Goal: Information Seeking & Learning: Learn about a topic

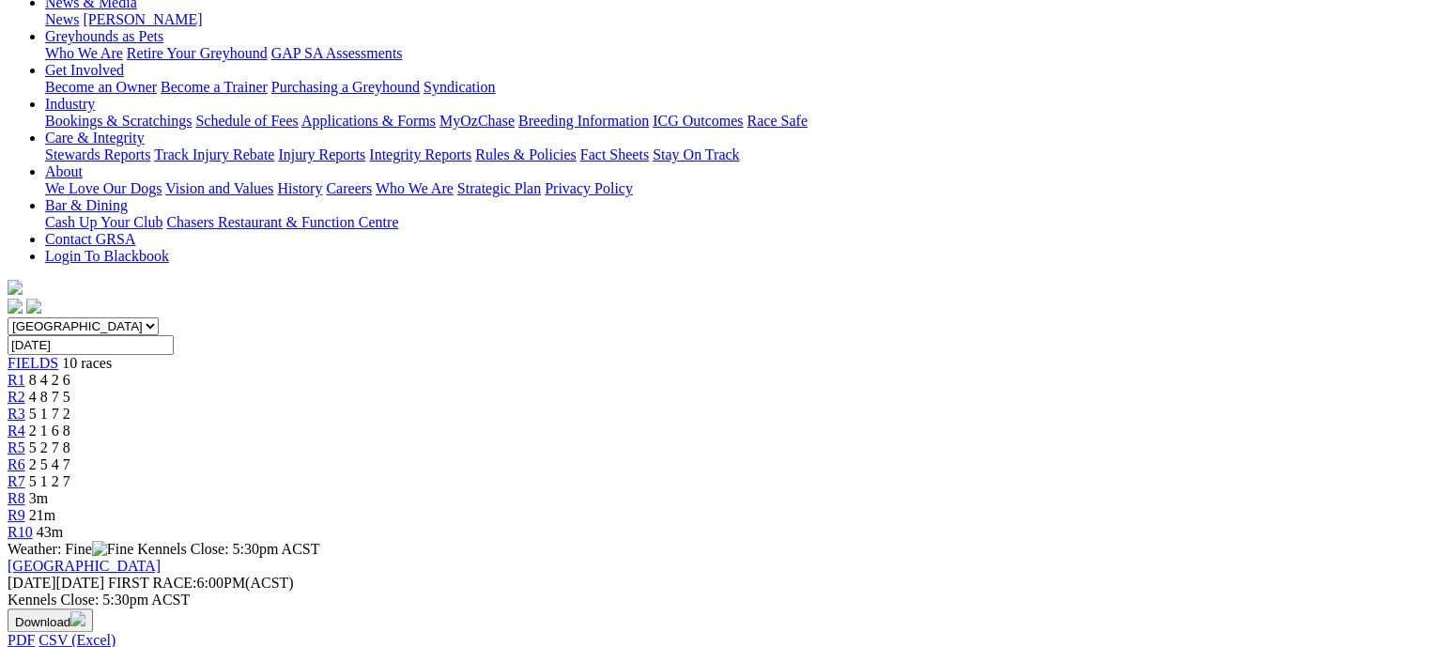
scroll to position [282, 0]
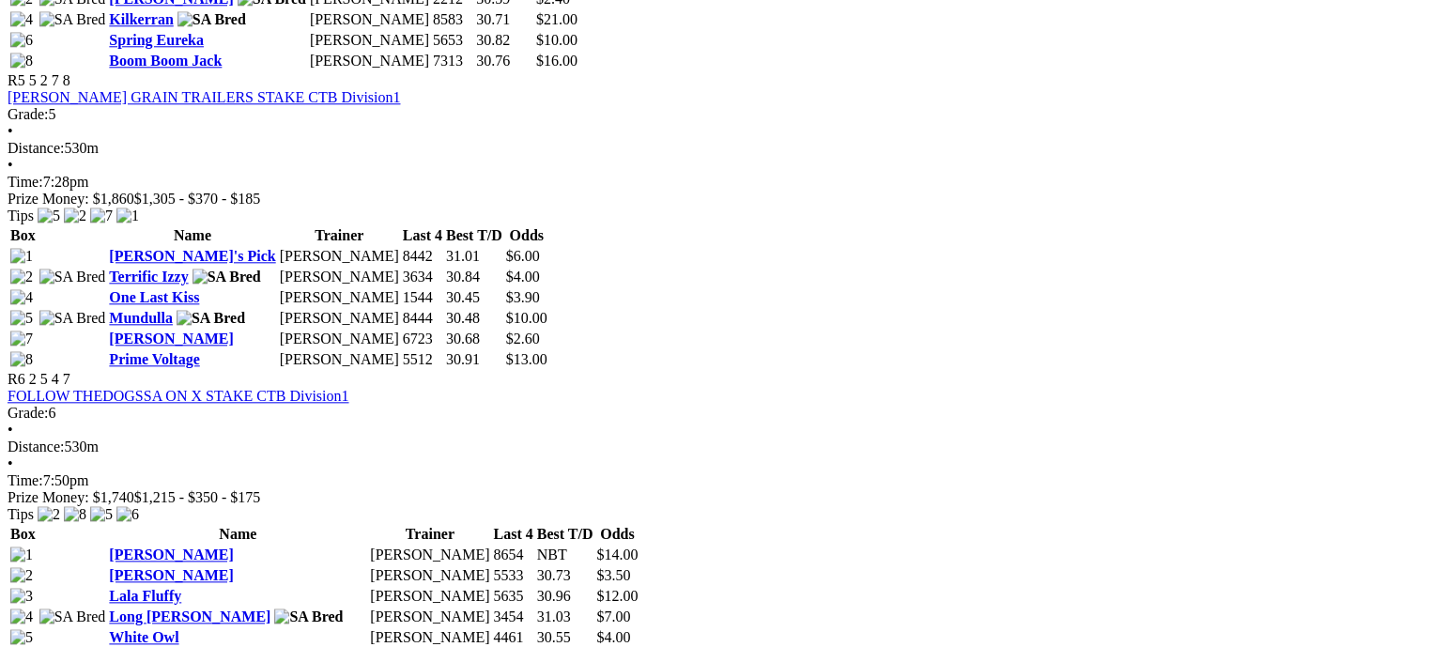
scroll to position [2066, 0]
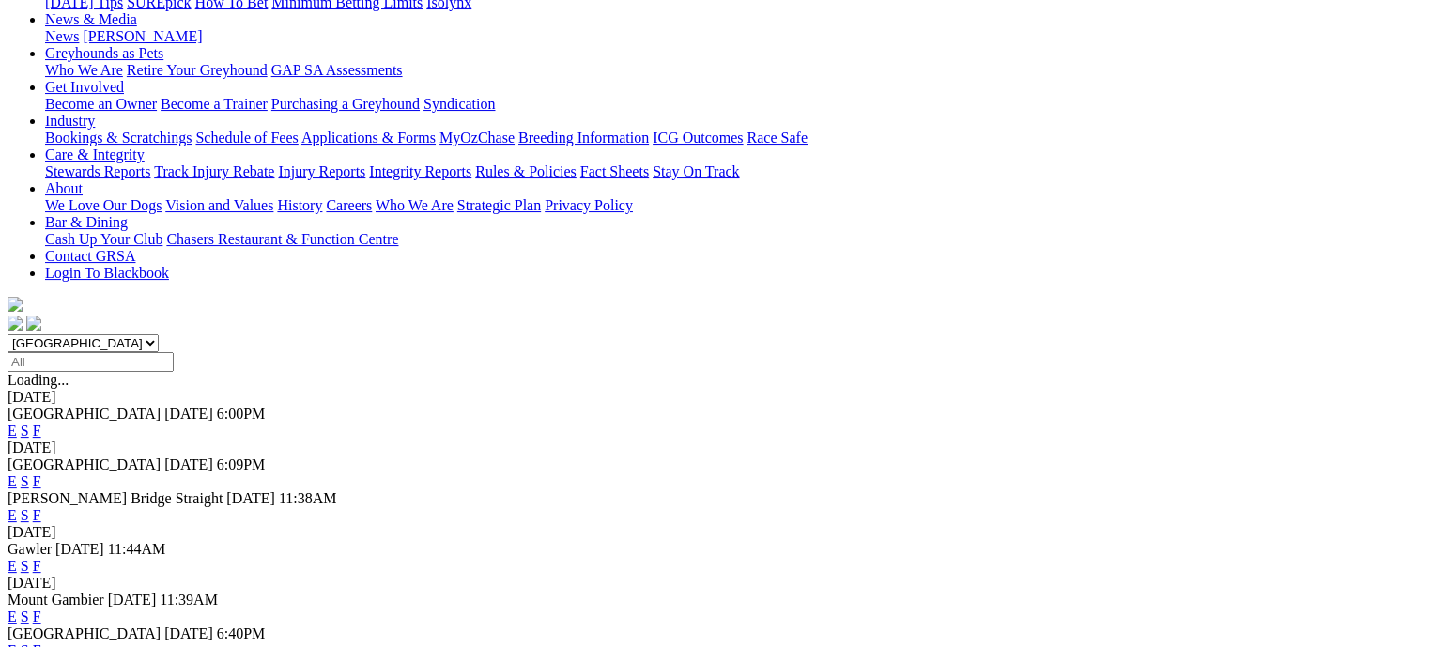
scroll to position [282, 0]
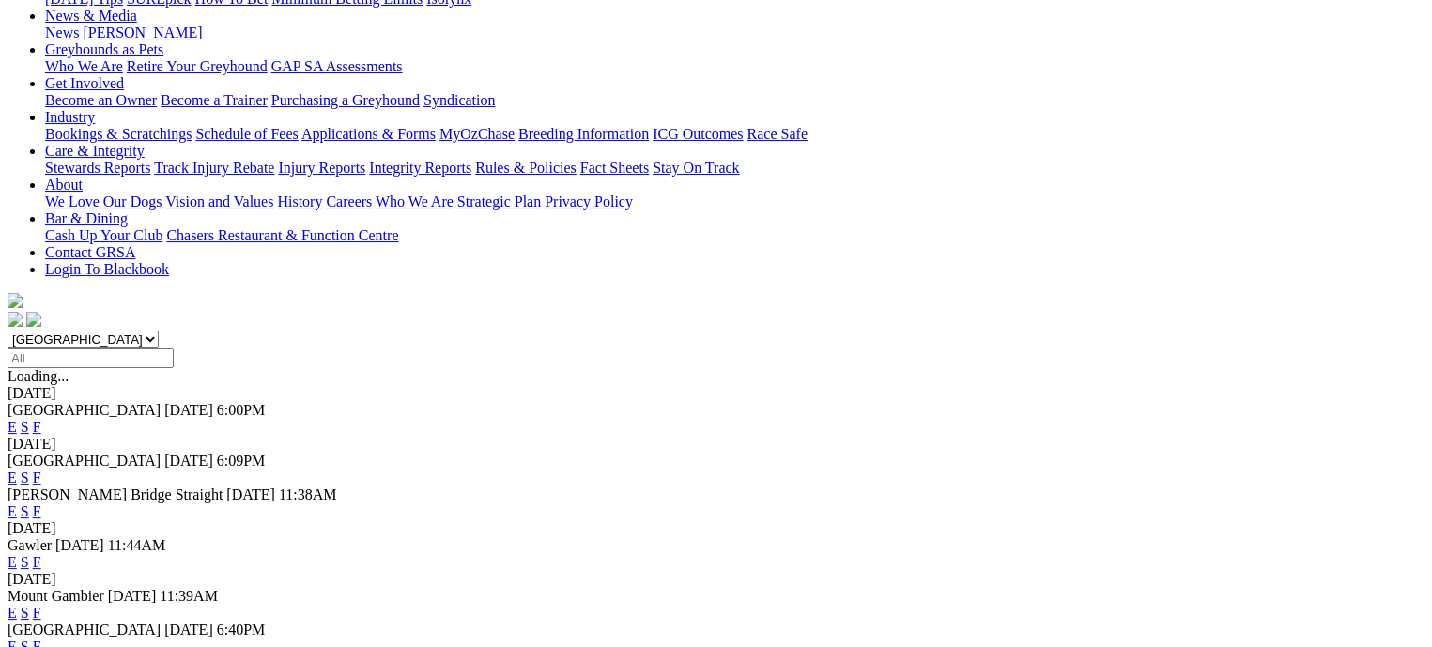
click at [41, 469] on link "F" at bounding box center [37, 477] width 8 height 16
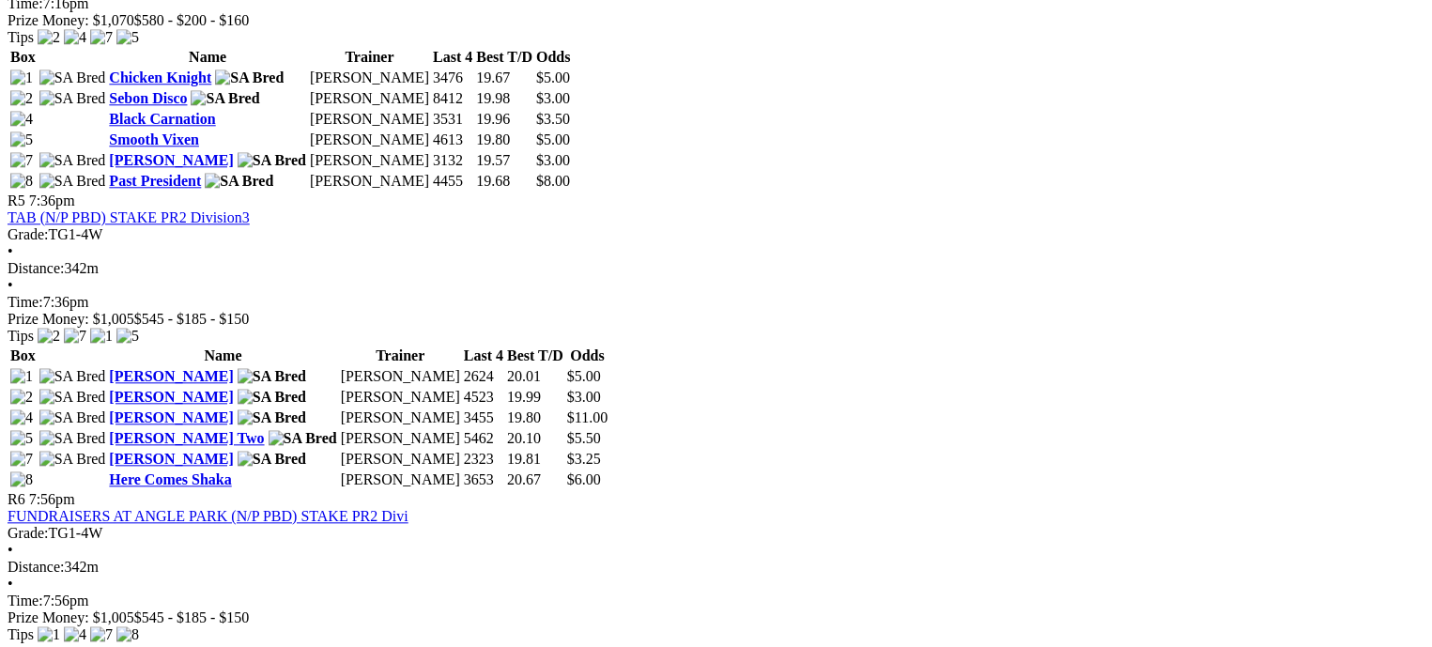
scroll to position [1972, 0]
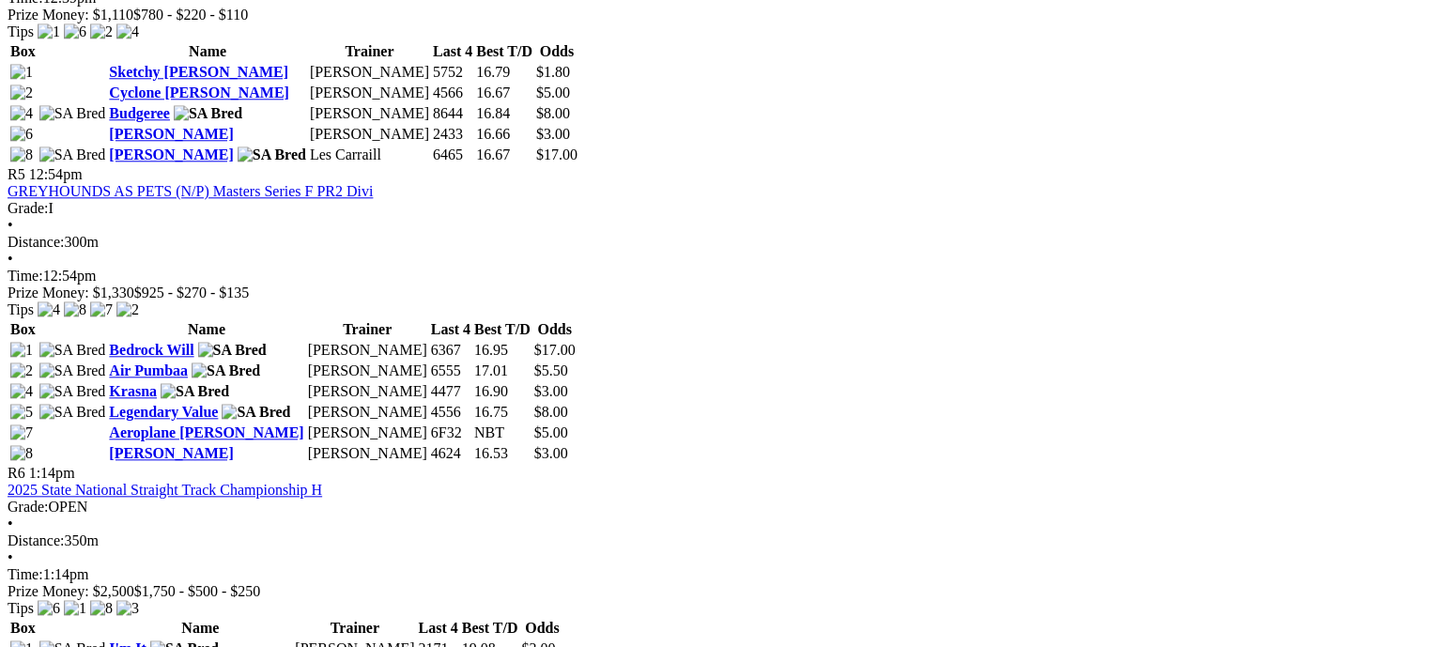
scroll to position [1972, 0]
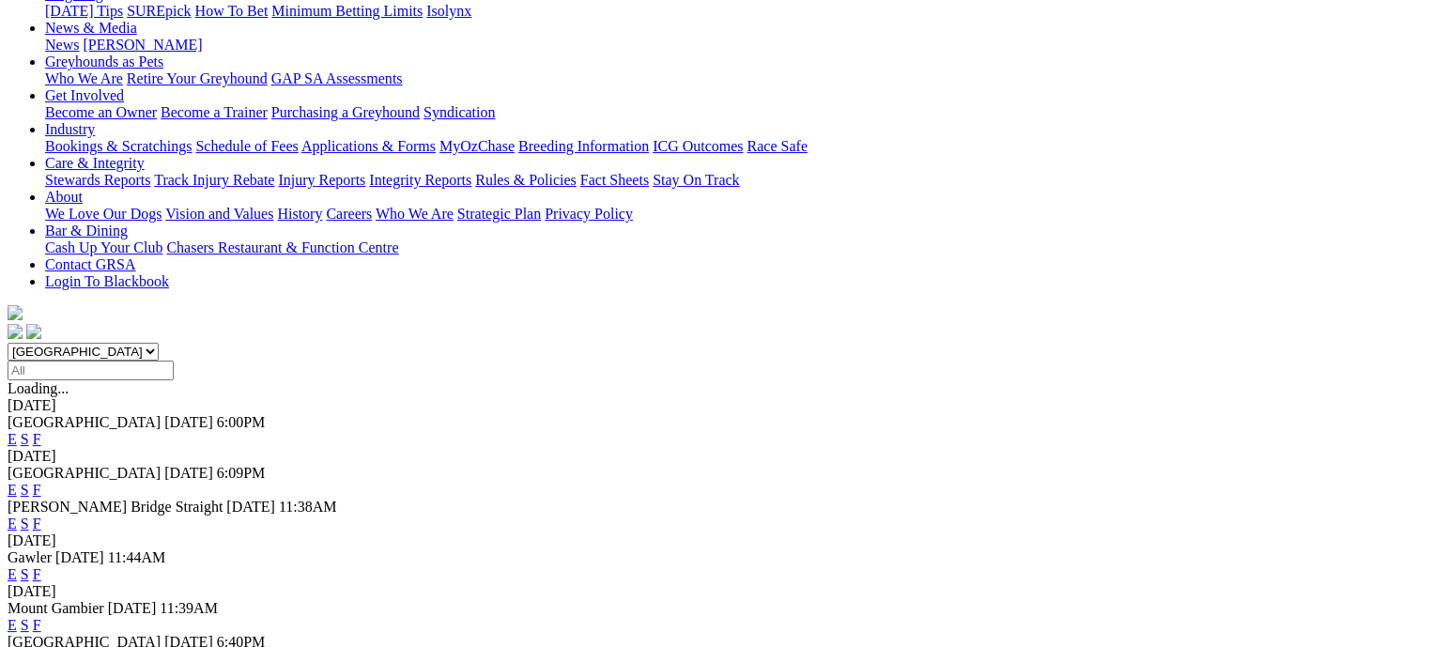
scroll to position [282, 0]
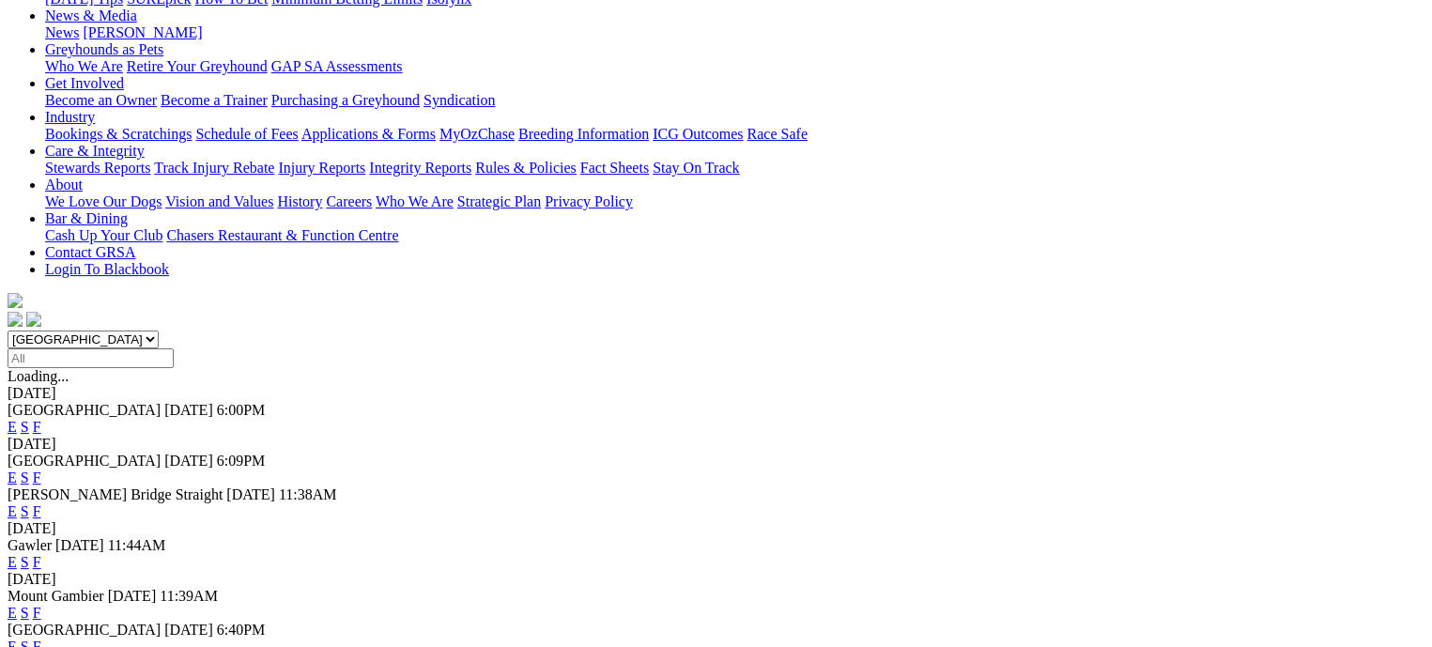
click at [41, 554] on link "F" at bounding box center [37, 562] width 8 height 16
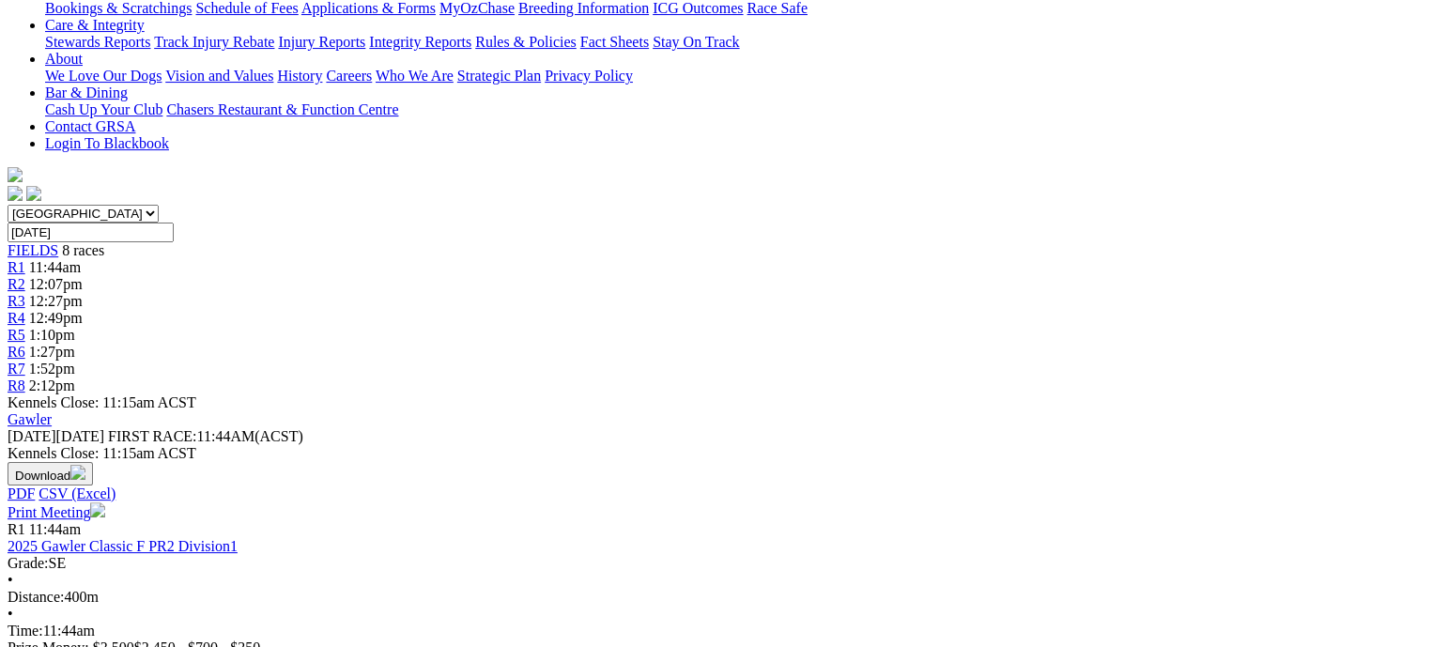
scroll to position [376, 0]
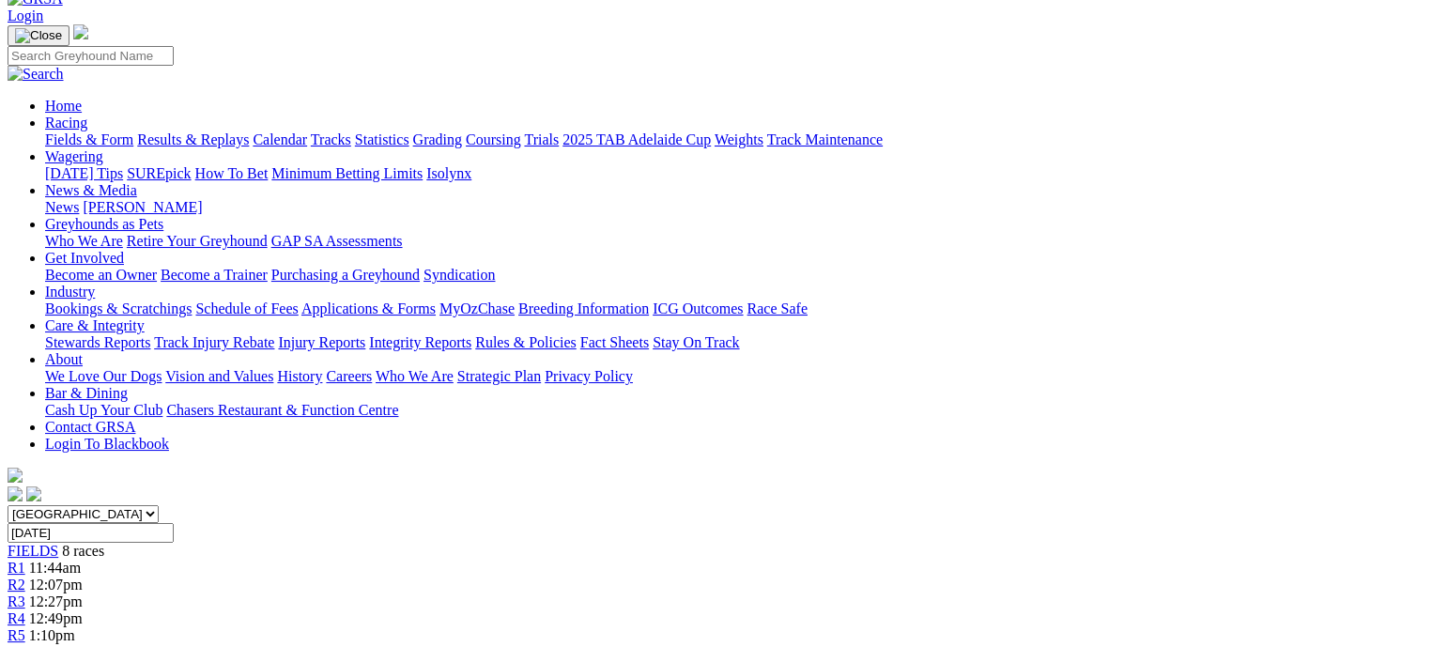
scroll to position [188, 0]
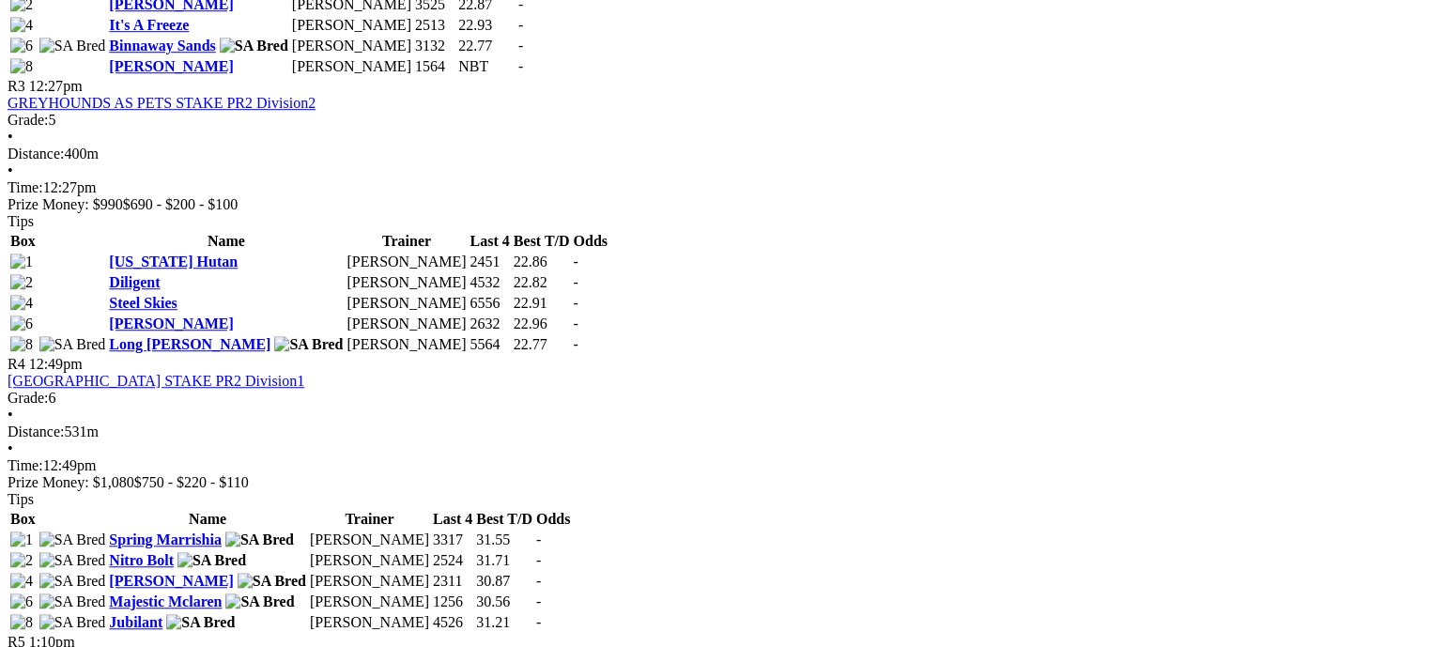
scroll to position [1408, 0]
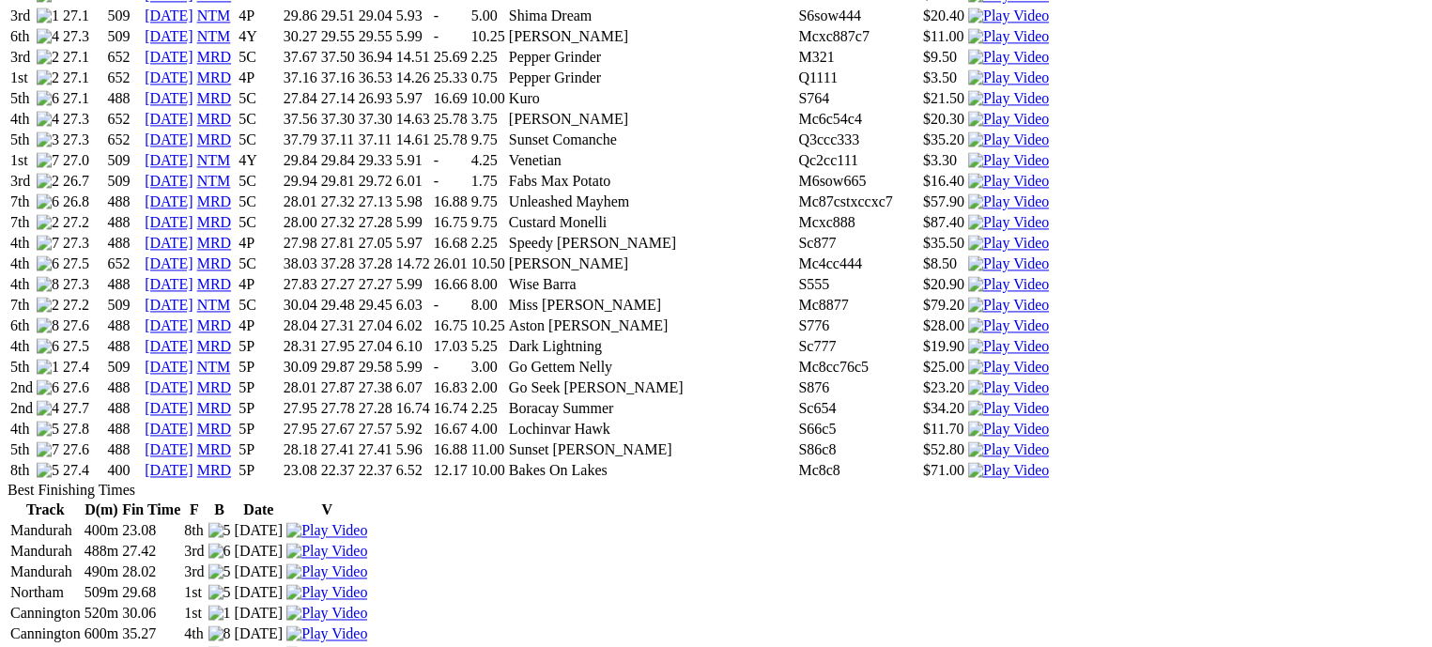
scroll to position [2817, 0]
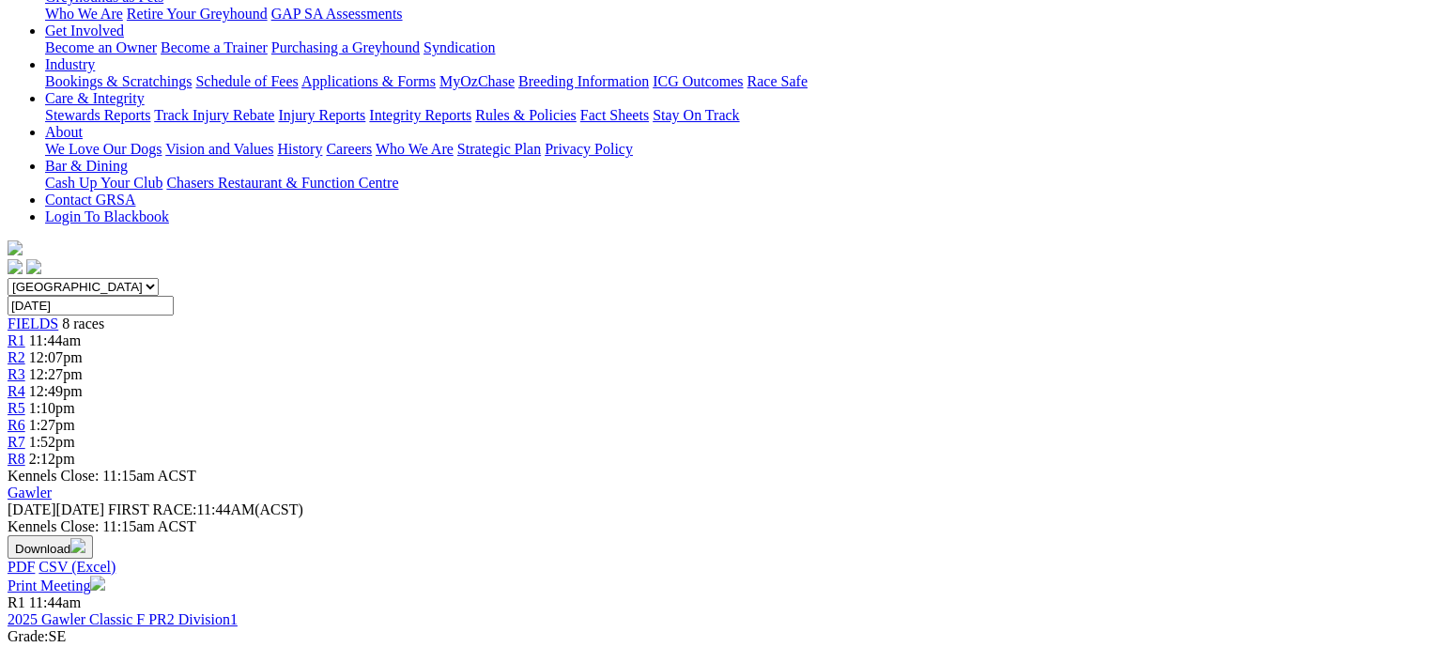
scroll to position [376, 0]
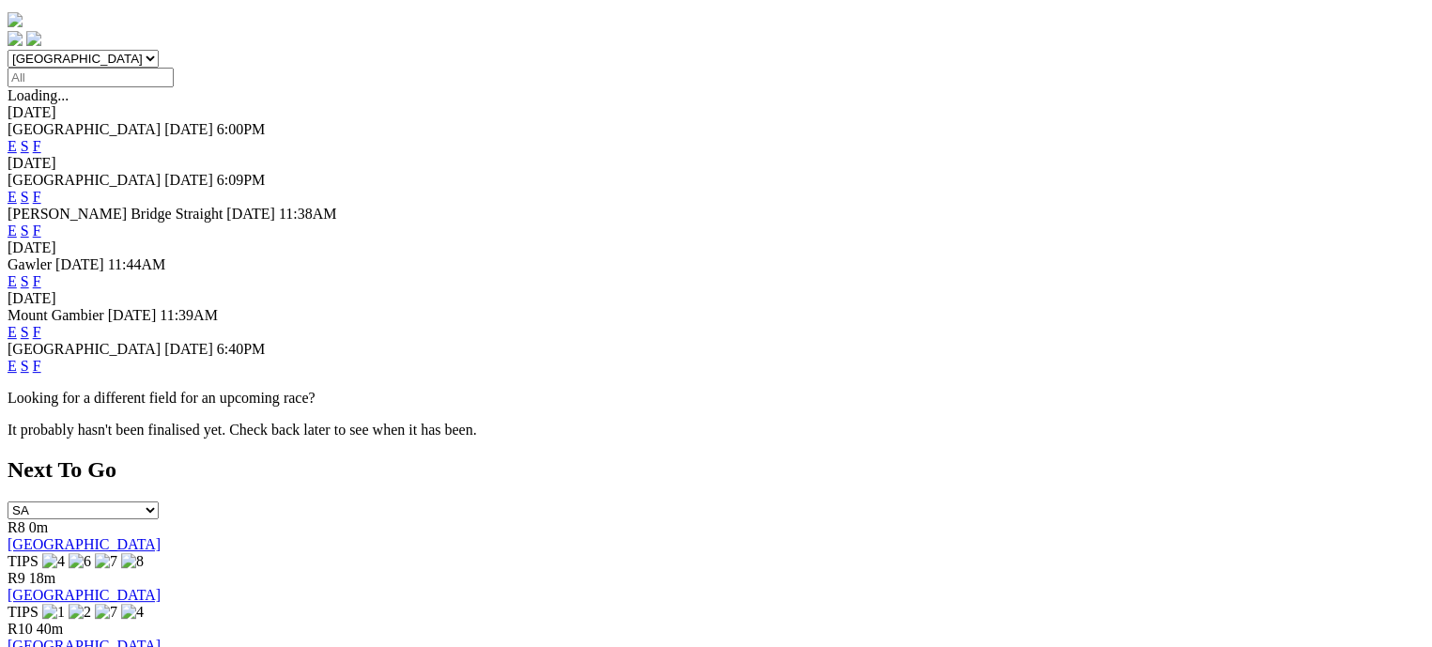
scroll to position [563, 0]
click at [41, 357] on link "F" at bounding box center [37, 365] width 8 height 16
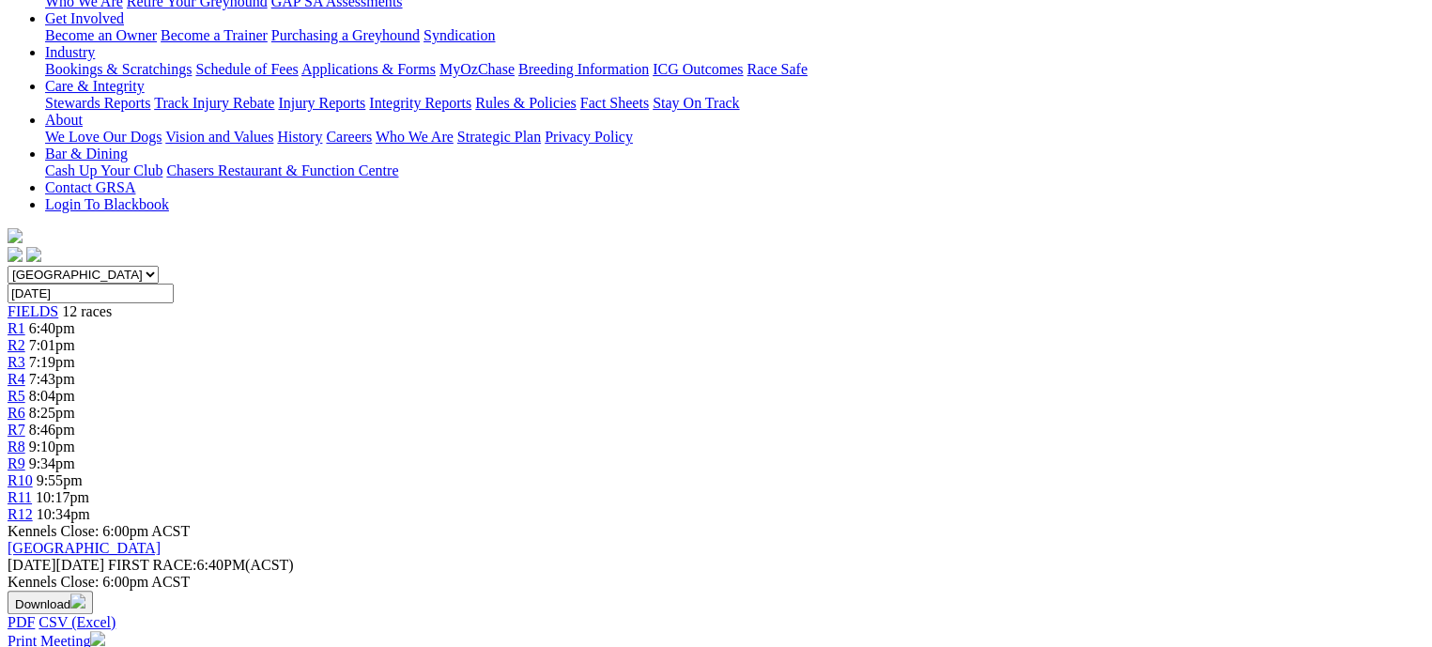
scroll to position [376, 0]
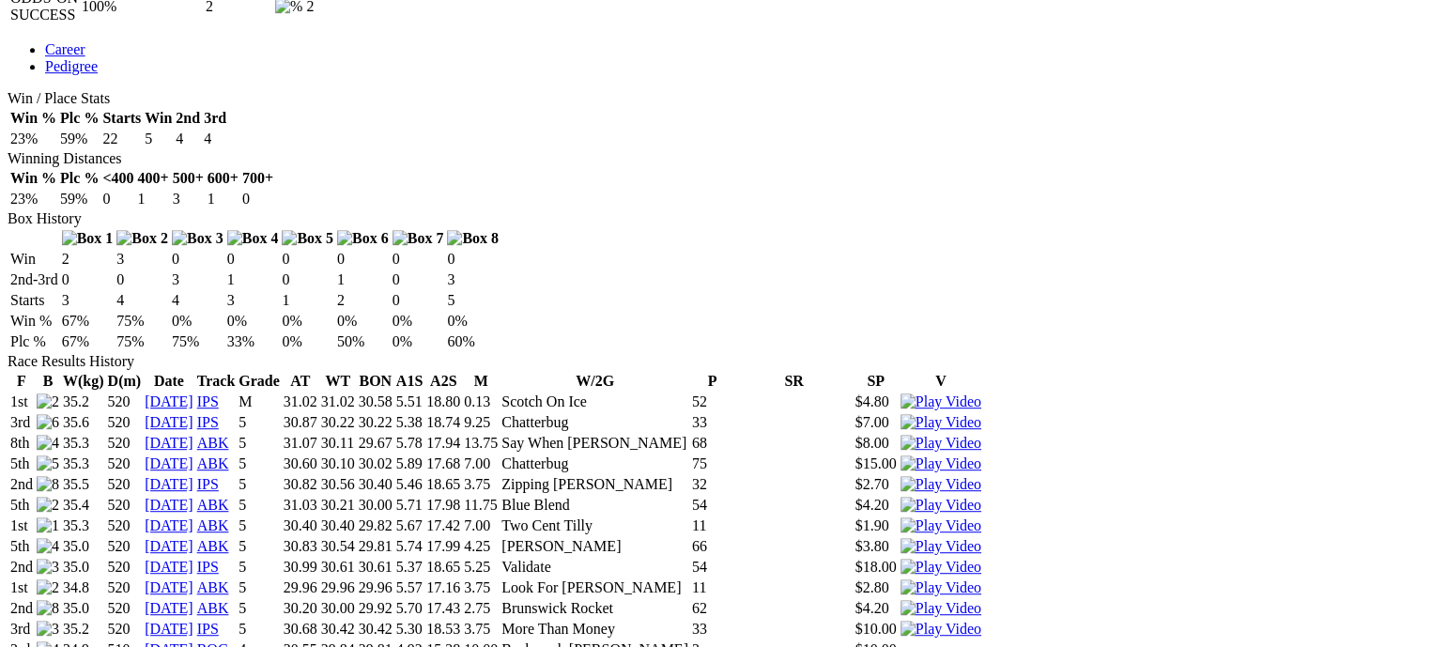
scroll to position [1033, 0]
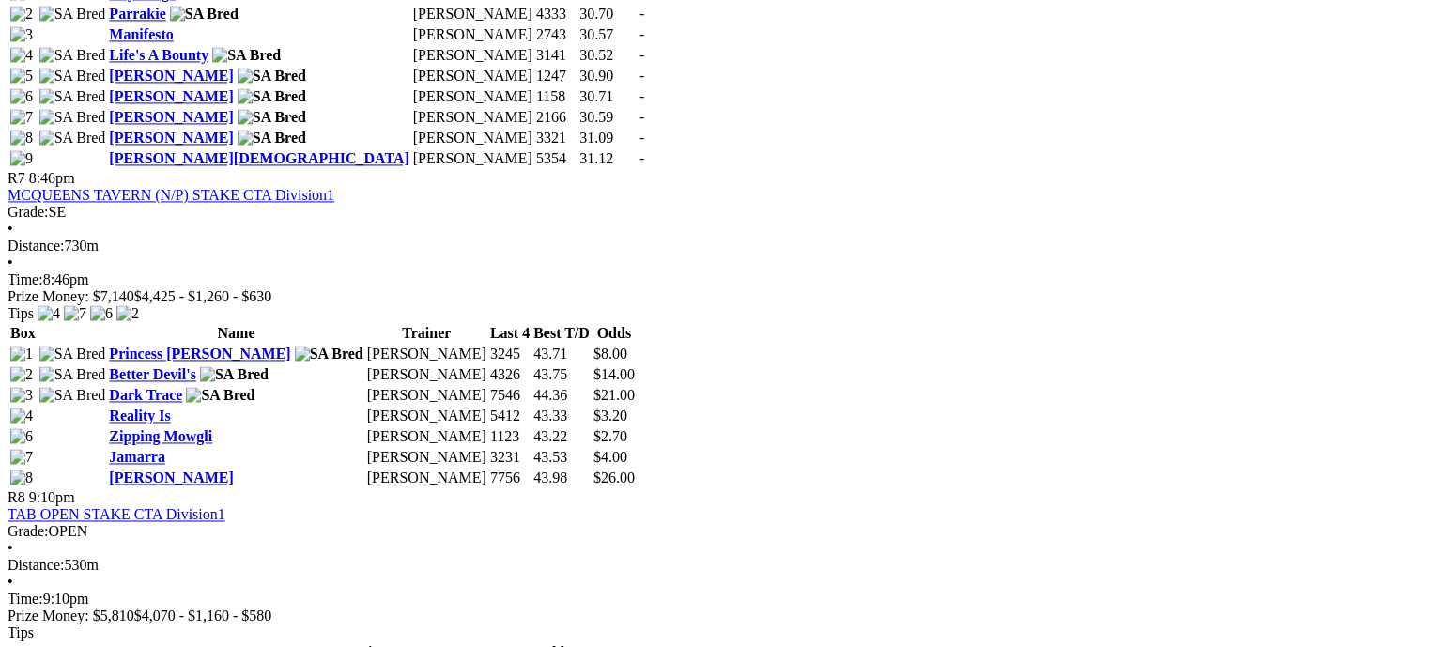
scroll to position [2817, 0]
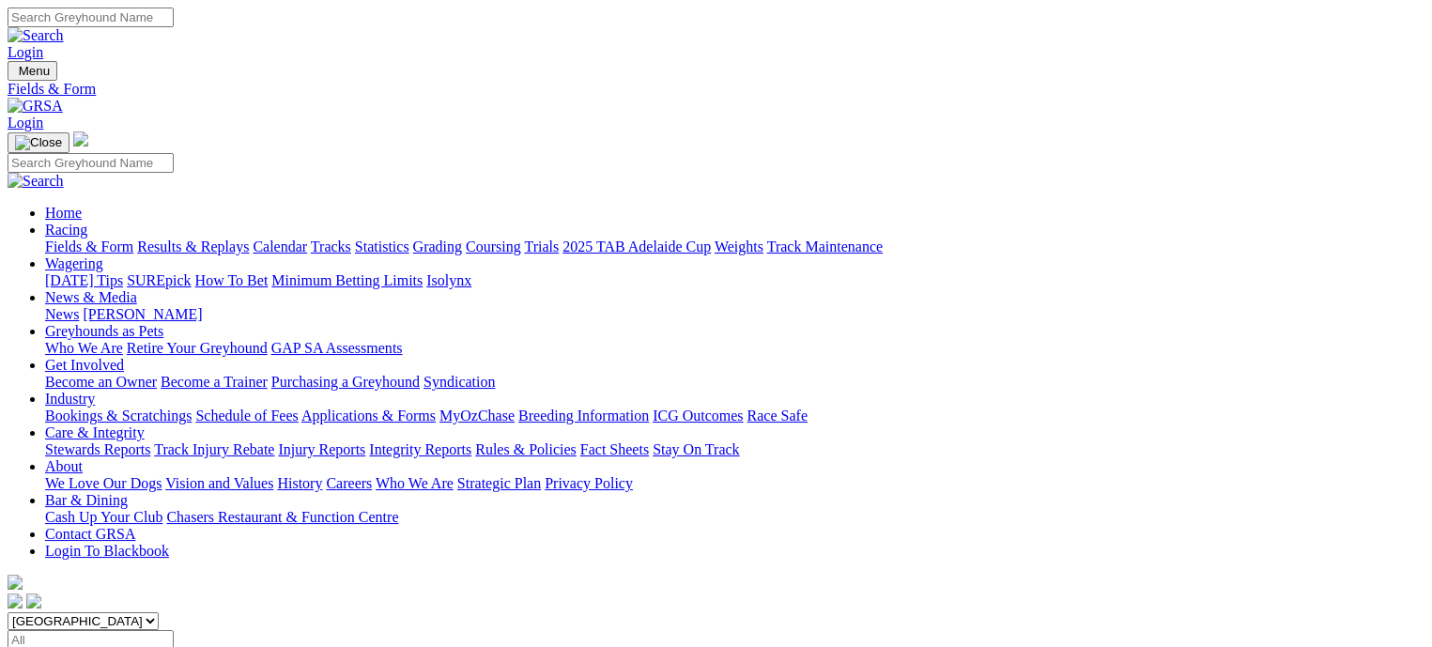
click at [521, 239] on link "Coursing" at bounding box center [493, 247] width 55 height 16
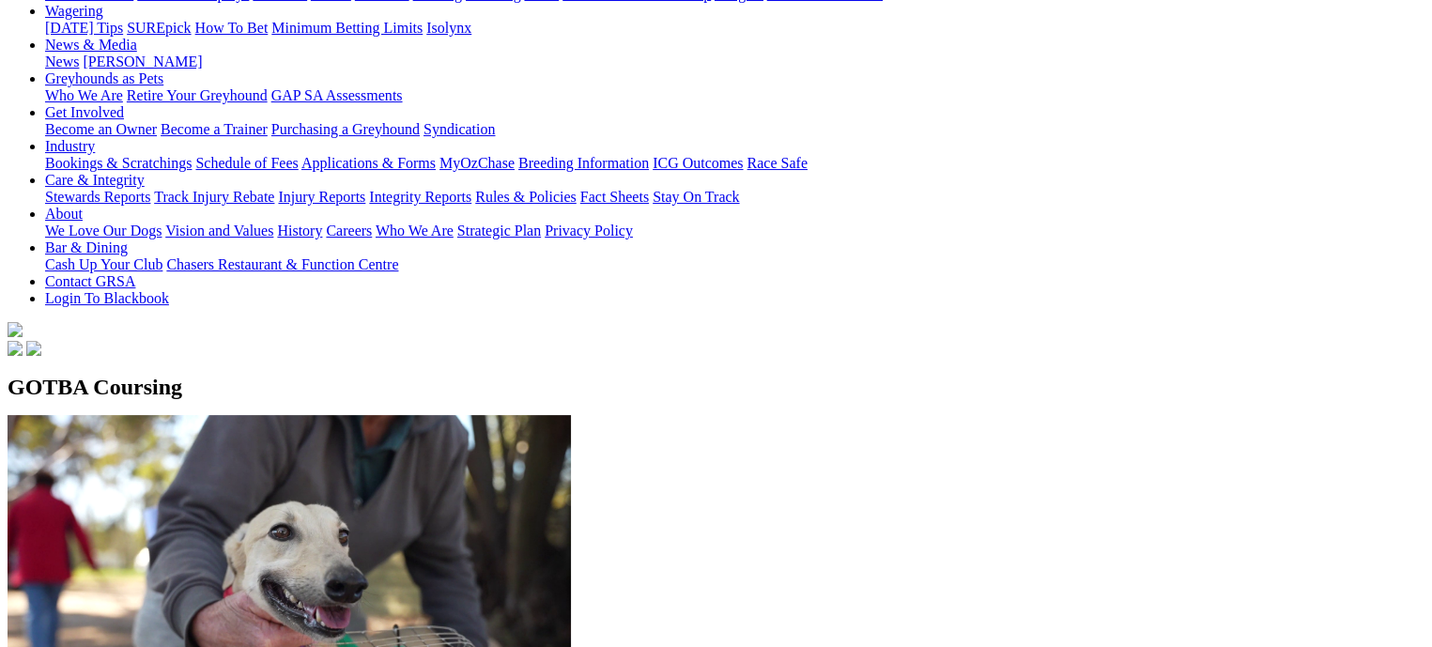
scroll to position [287, 0]
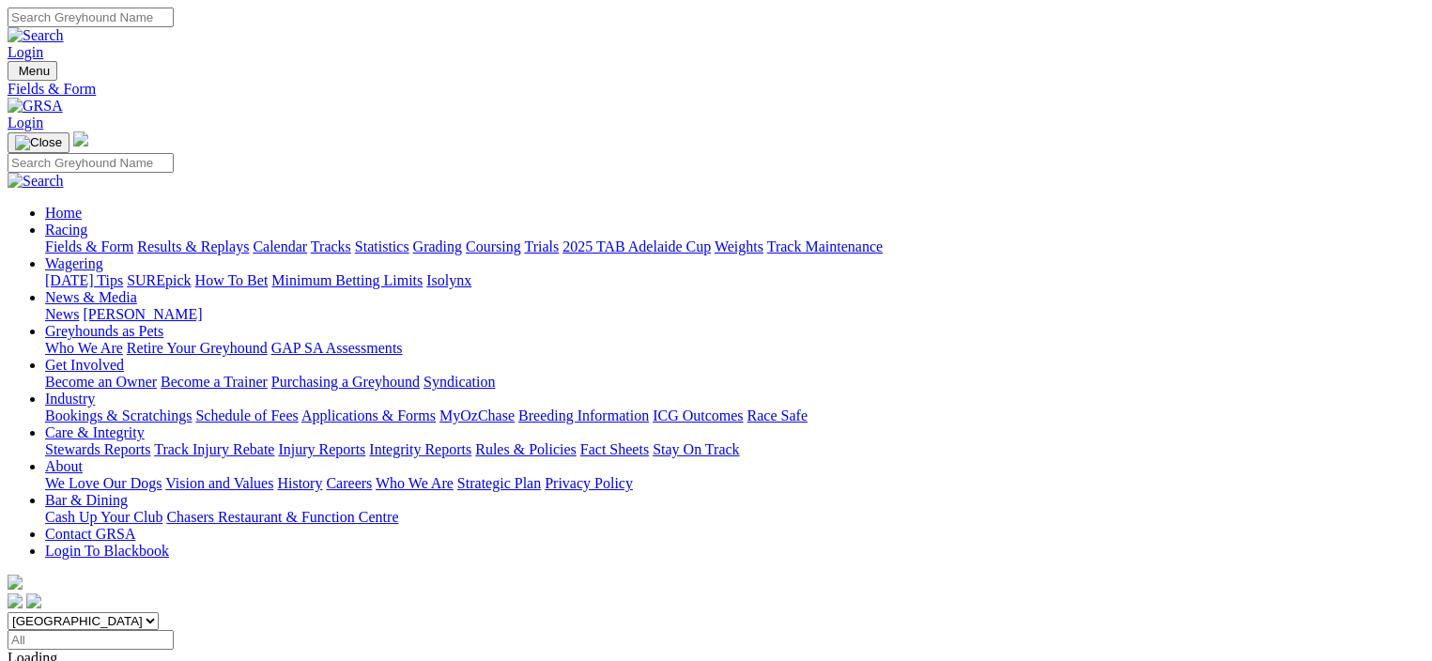
click at [202, 306] on link "[PERSON_NAME]" at bounding box center [142, 314] width 119 height 16
